Goal: Information Seeking & Learning: Learn about a topic

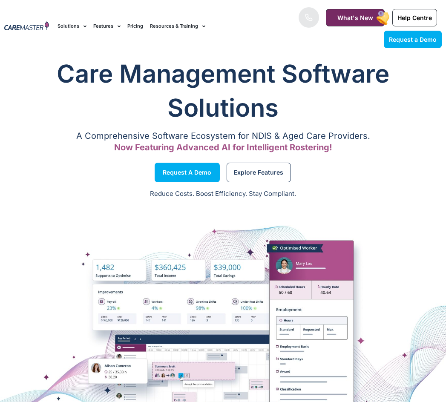
click at [132, 25] on link "Pricing" at bounding box center [135, 26] width 16 height 29
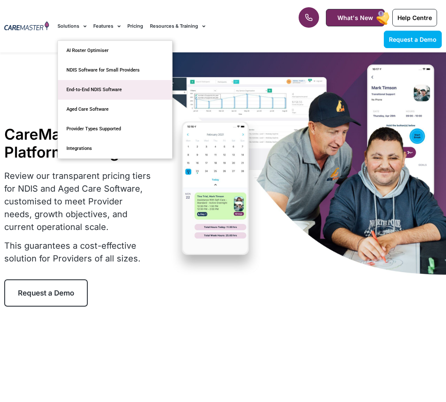
click at [104, 91] on link "End-to-End NDIS Software" at bounding box center [115, 90] width 114 height 20
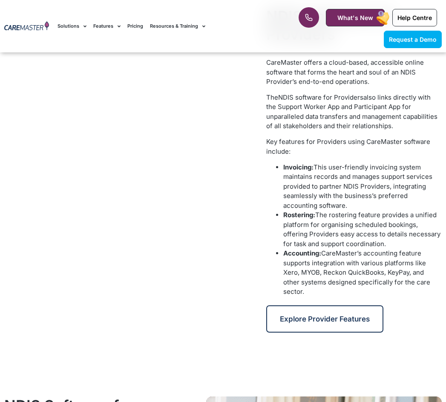
scroll to position [511, 0]
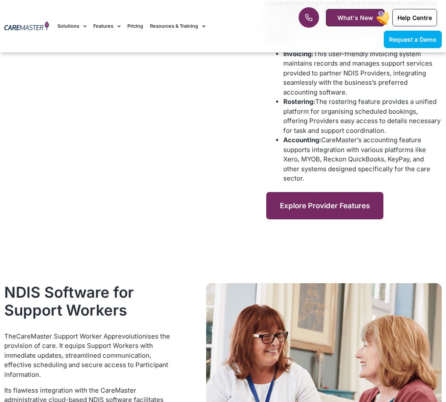
click at [324, 203] on span "Explore Provider Features" at bounding box center [325, 205] width 90 height 9
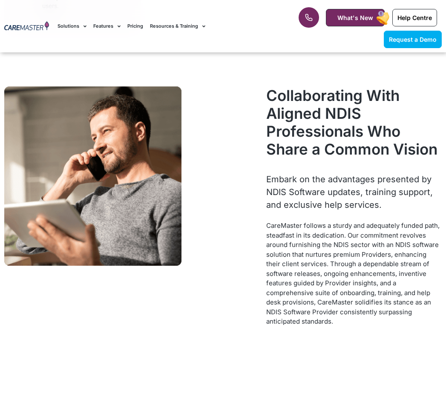
scroll to position [1064, 0]
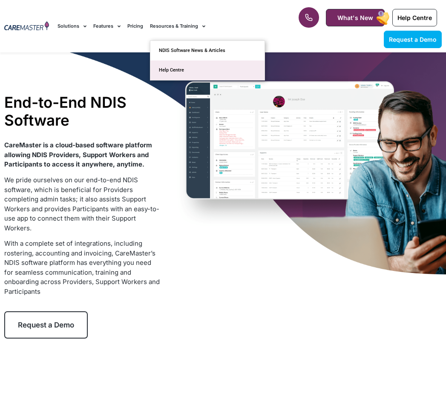
click at [184, 75] on link "Help Centre" at bounding box center [207, 70] width 114 height 20
